Goal: Task Accomplishment & Management: Use online tool/utility

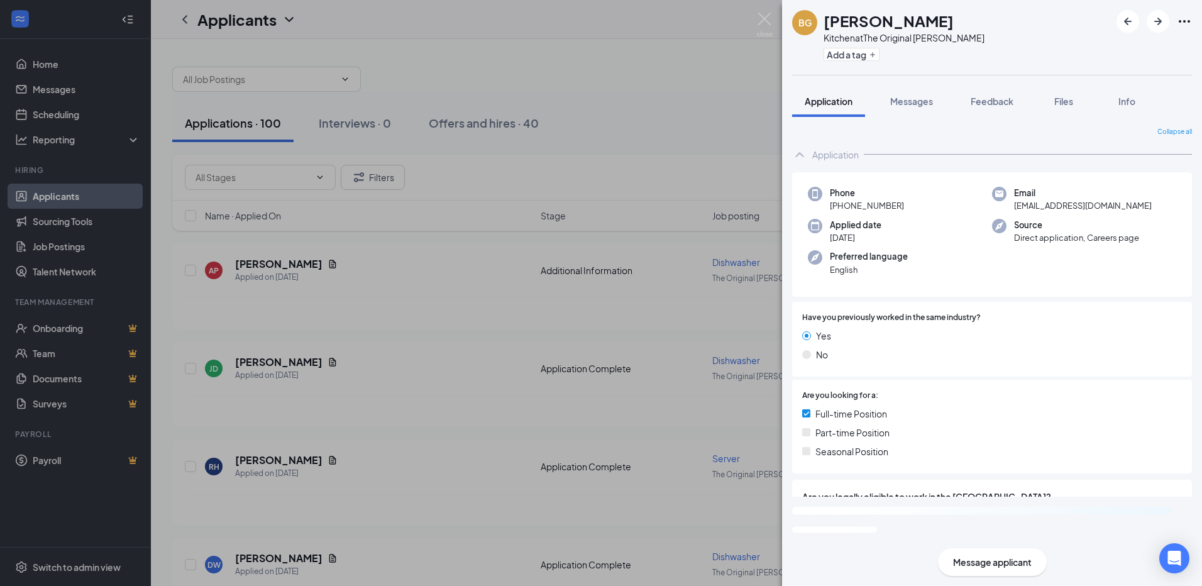
click at [762, 10] on div "BG Brittney Groom Kitchen at The Original Tony Packo's Add a tag Application Me…" at bounding box center [601, 293] width 1202 height 586
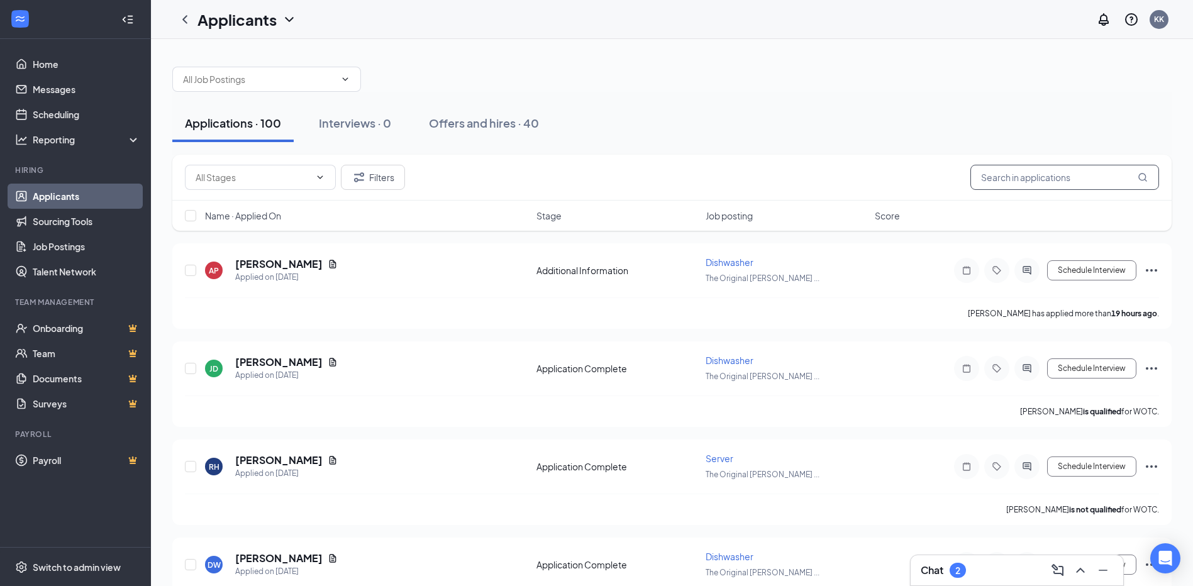
click at [1028, 175] on input "text" at bounding box center [1064, 177] width 189 height 25
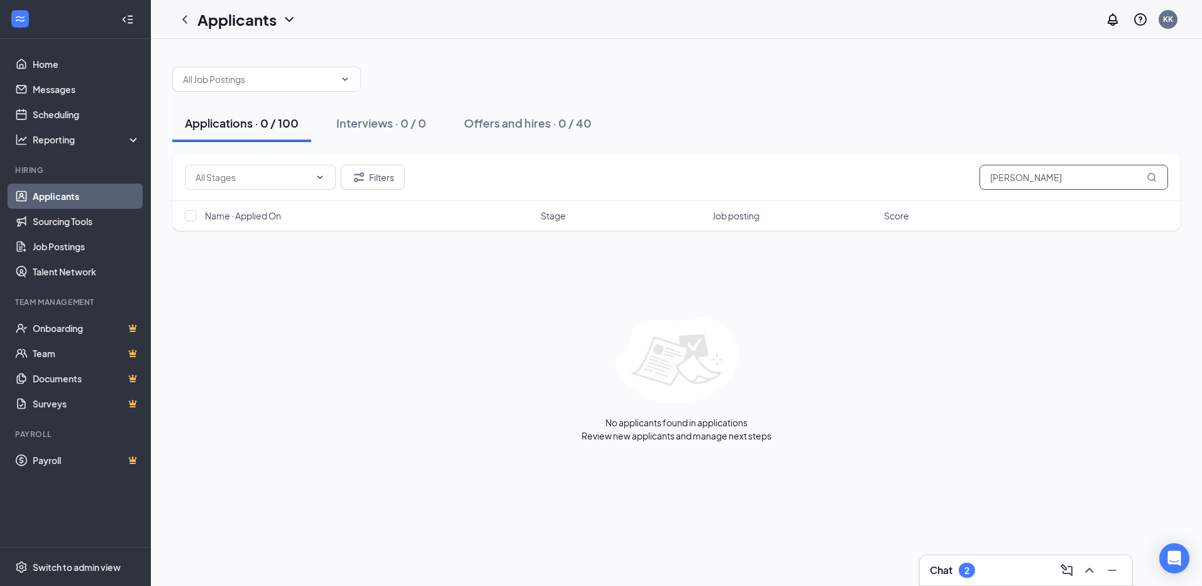
type input "MIchael Hampton"
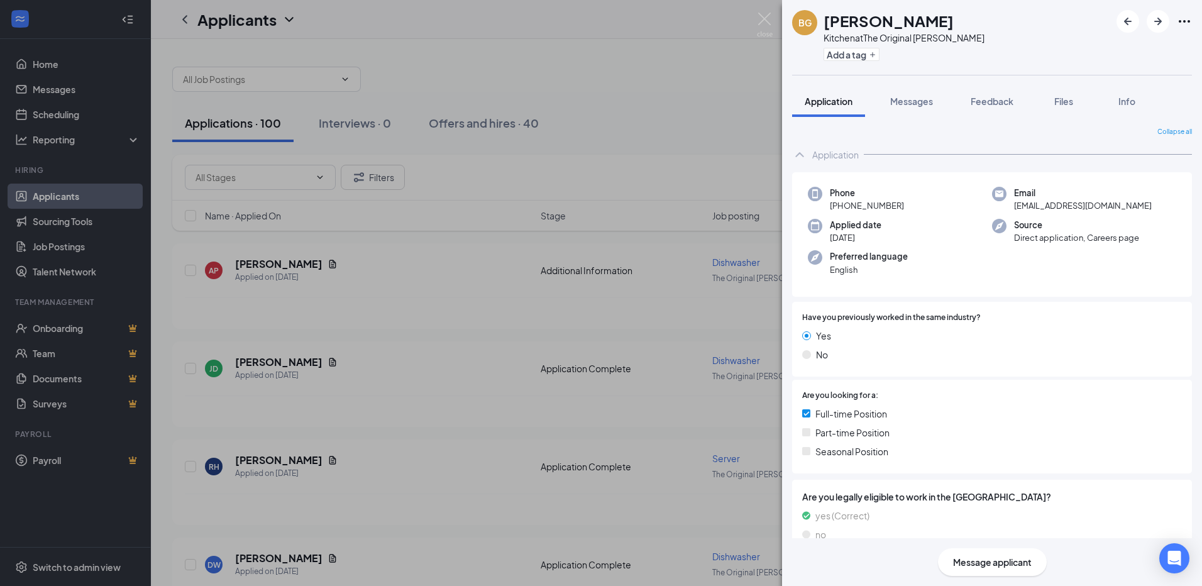
click at [762, 9] on div "BG [PERSON_NAME] Kitchen at The Original [PERSON_NAME] Add a tag Application Me…" at bounding box center [601, 293] width 1202 height 586
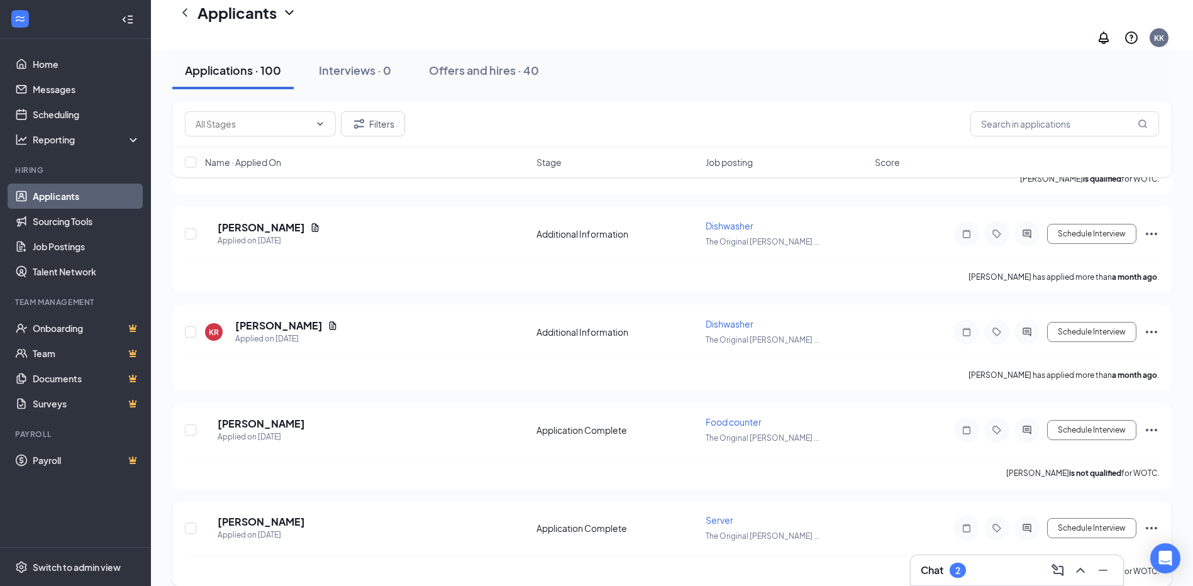
scroll to position [9470, 0]
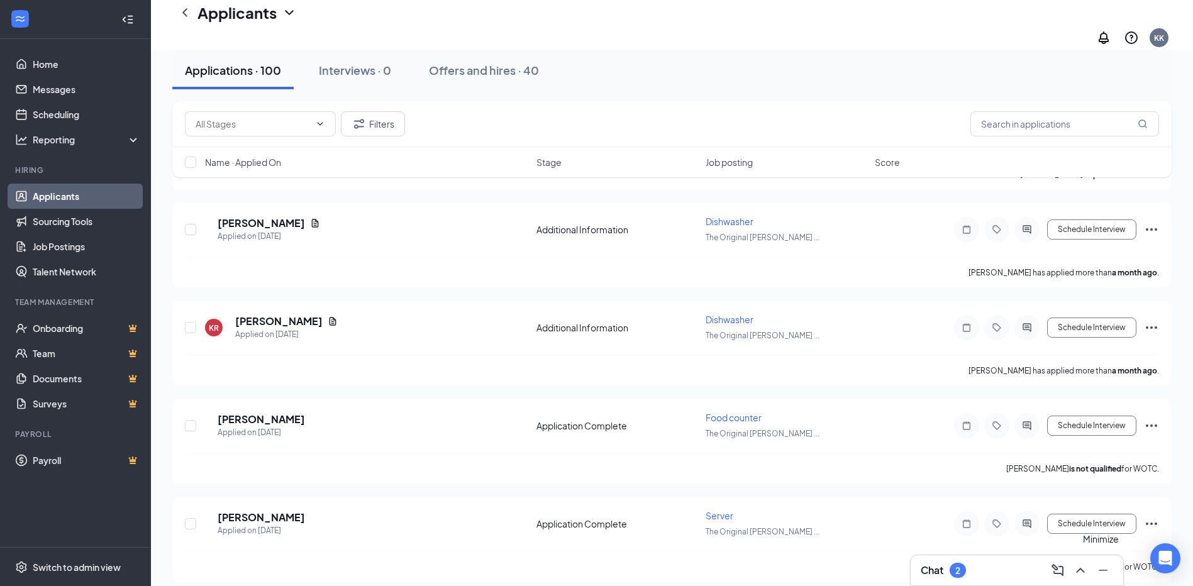
click at [1104, 570] on icon "Minimize" at bounding box center [1102, 570] width 15 height 15
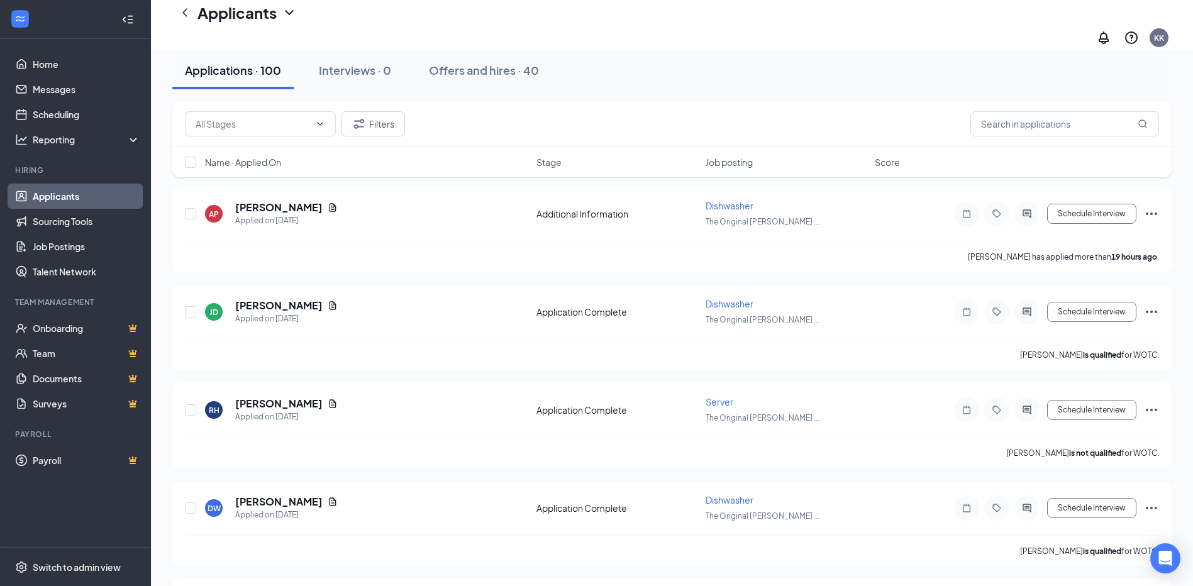
scroll to position [0, 0]
